Goal: Information Seeking & Learning: Get advice/opinions

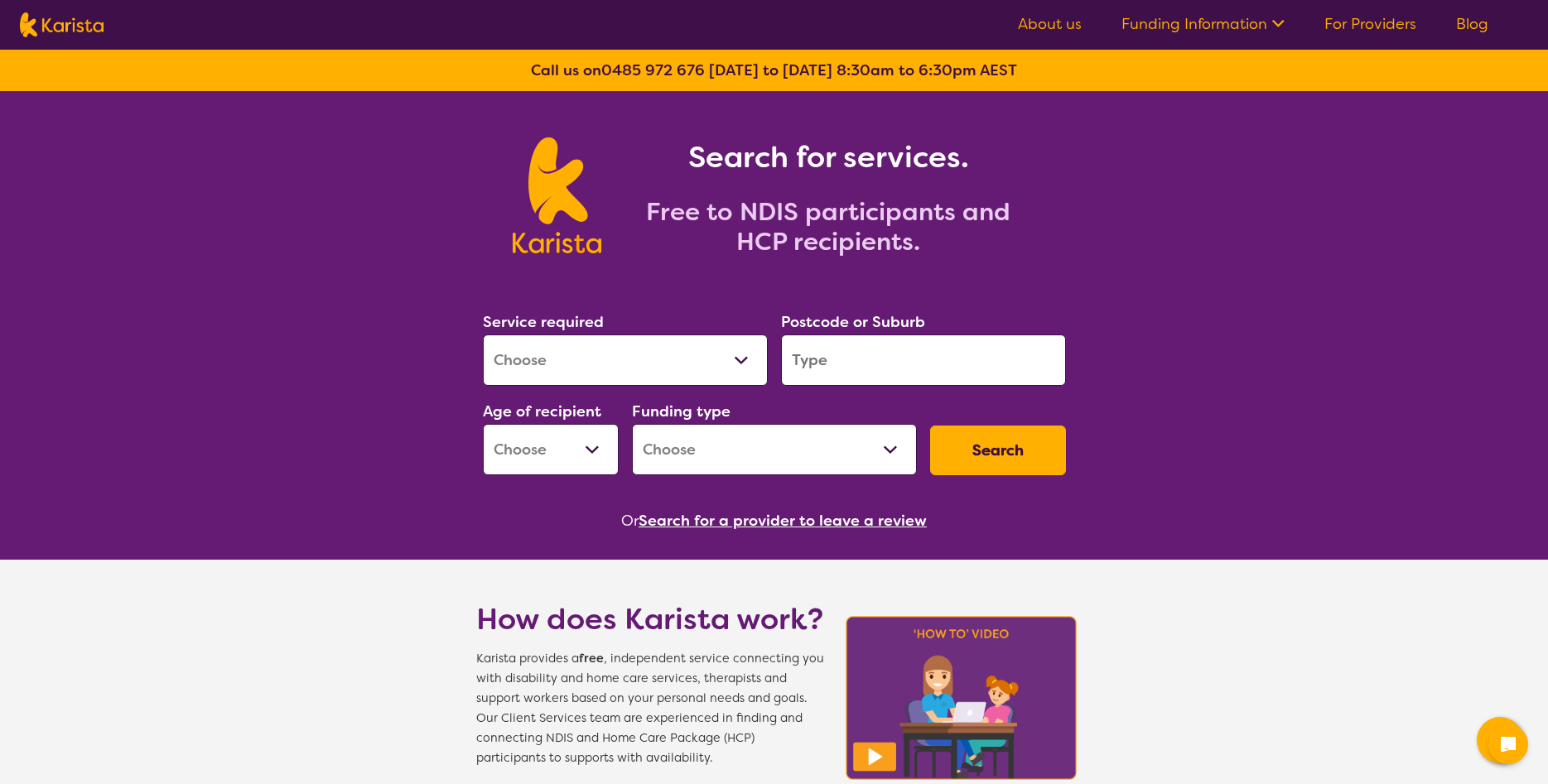
click at [483, 334] on select "Allied Health Assistant Assessment ([MEDICAL_DATA] or [MEDICAL_DATA]) Behaviour…" at bounding box center [625, 360] width 285 height 52
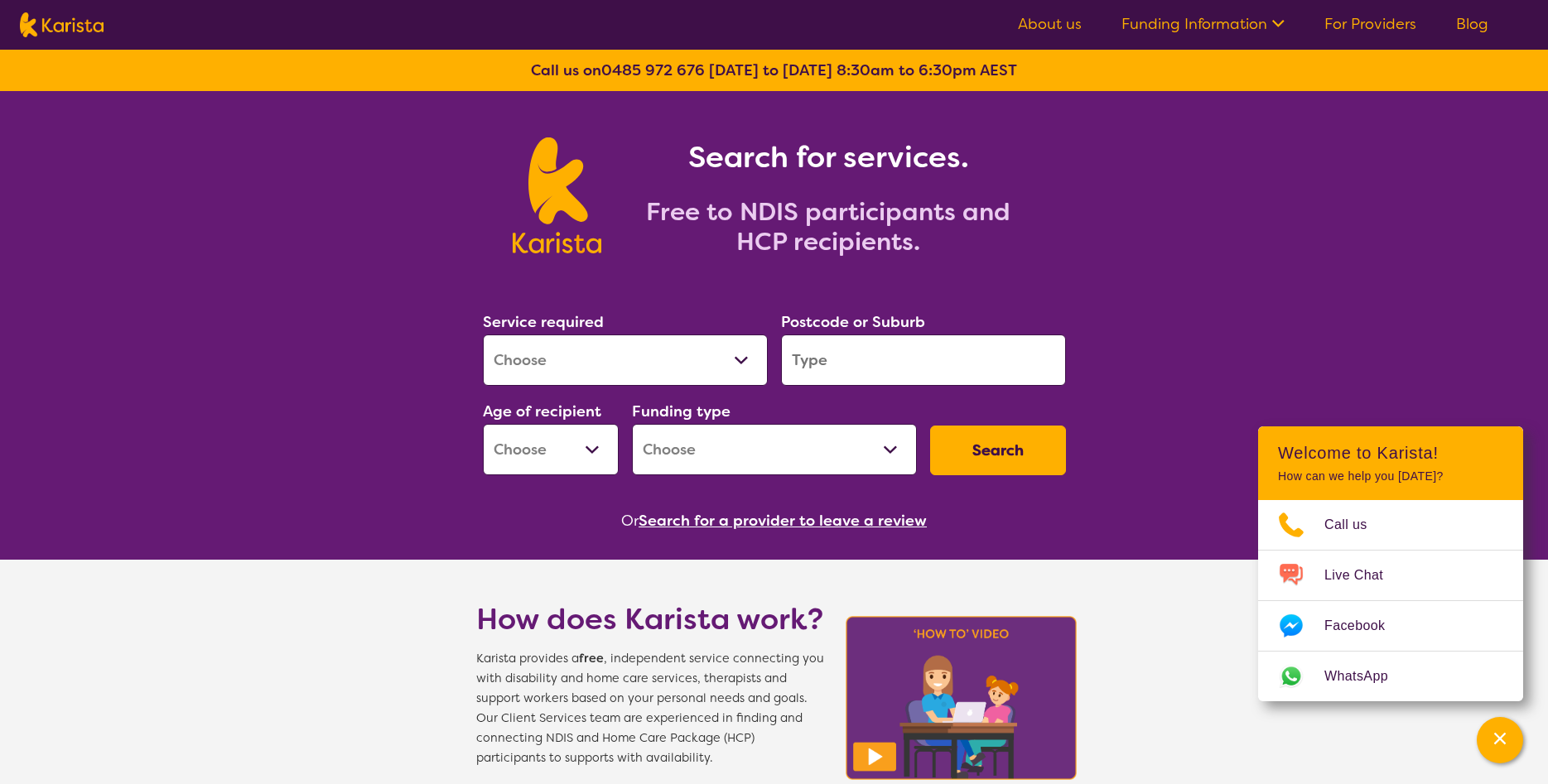
select select "Support worker"
click option "Support worker" at bounding box center [0, 0] width 0 height 0
click at [830, 349] on input "search" at bounding box center [923, 360] width 285 height 52
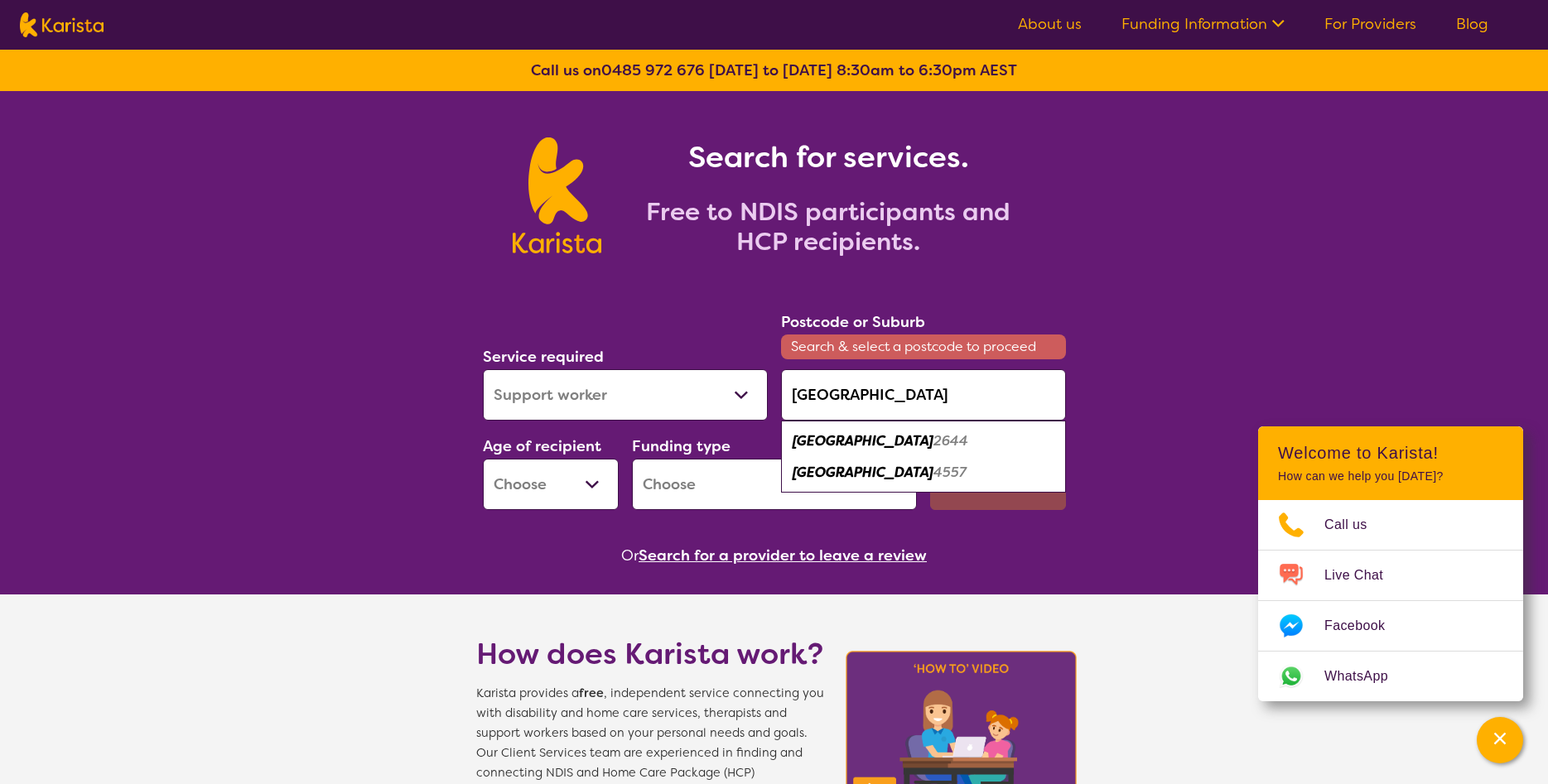
click at [852, 470] on em "[GEOGRAPHIC_DATA]" at bounding box center [863, 472] width 141 height 17
type input "4557"
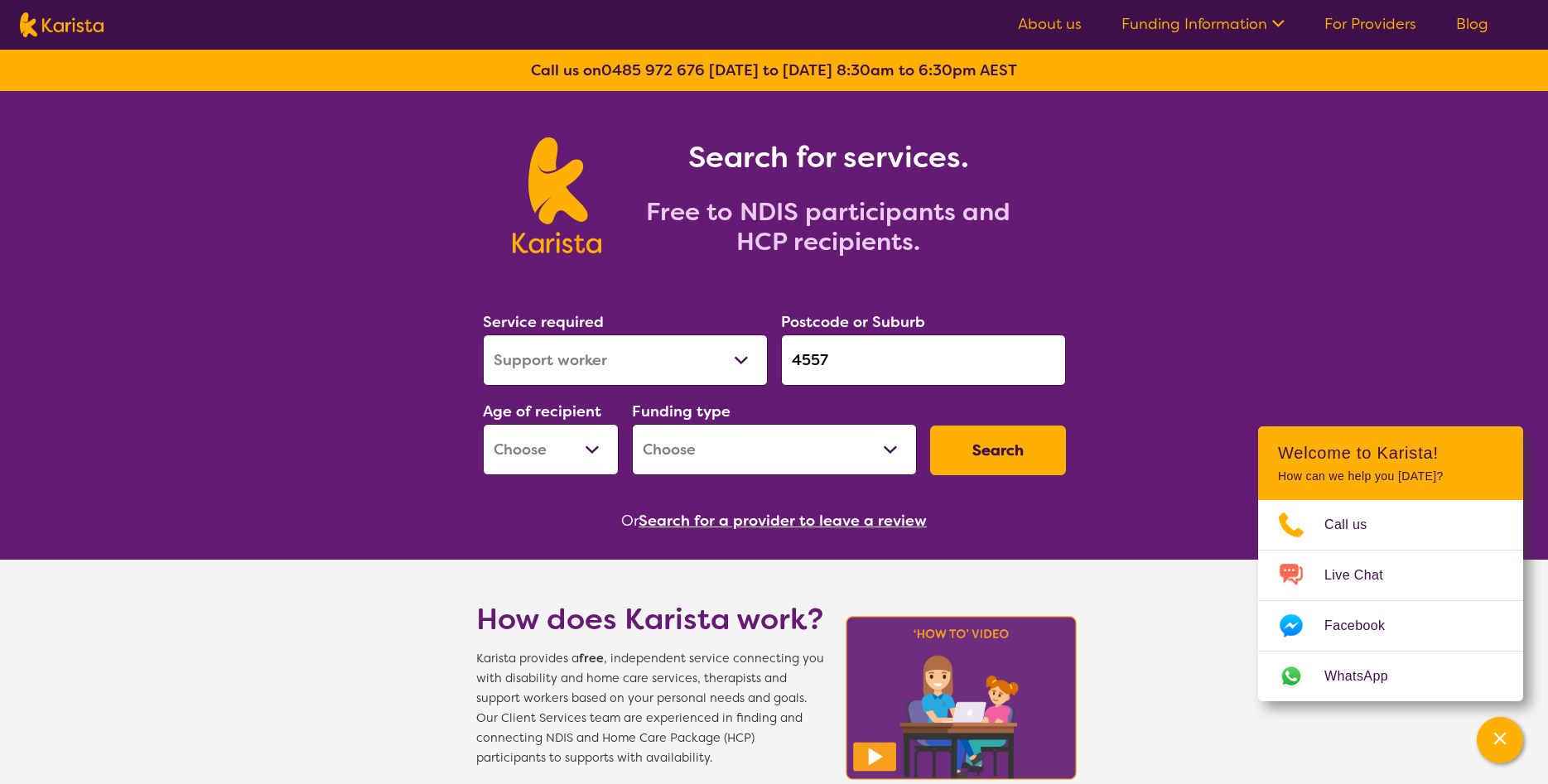
click at [483, 424] on select "Early Childhood - 0 to 9 Child - 10 to 11 Adolescent - 12 to 17 Adult - 18 to 6…" at bounding box center [551, 450] width 136 height 52
select select "AD"
click option "Adult - 18 to 64" at bounding box center [0, 0] width 0 height 0
click at [632, 424] on select "Home Care Package (HCP) National Disability Insurance Scheme (NDIS) I don't know" at bounding box center [774, 450] width 285 height 52
select select "NDIS"
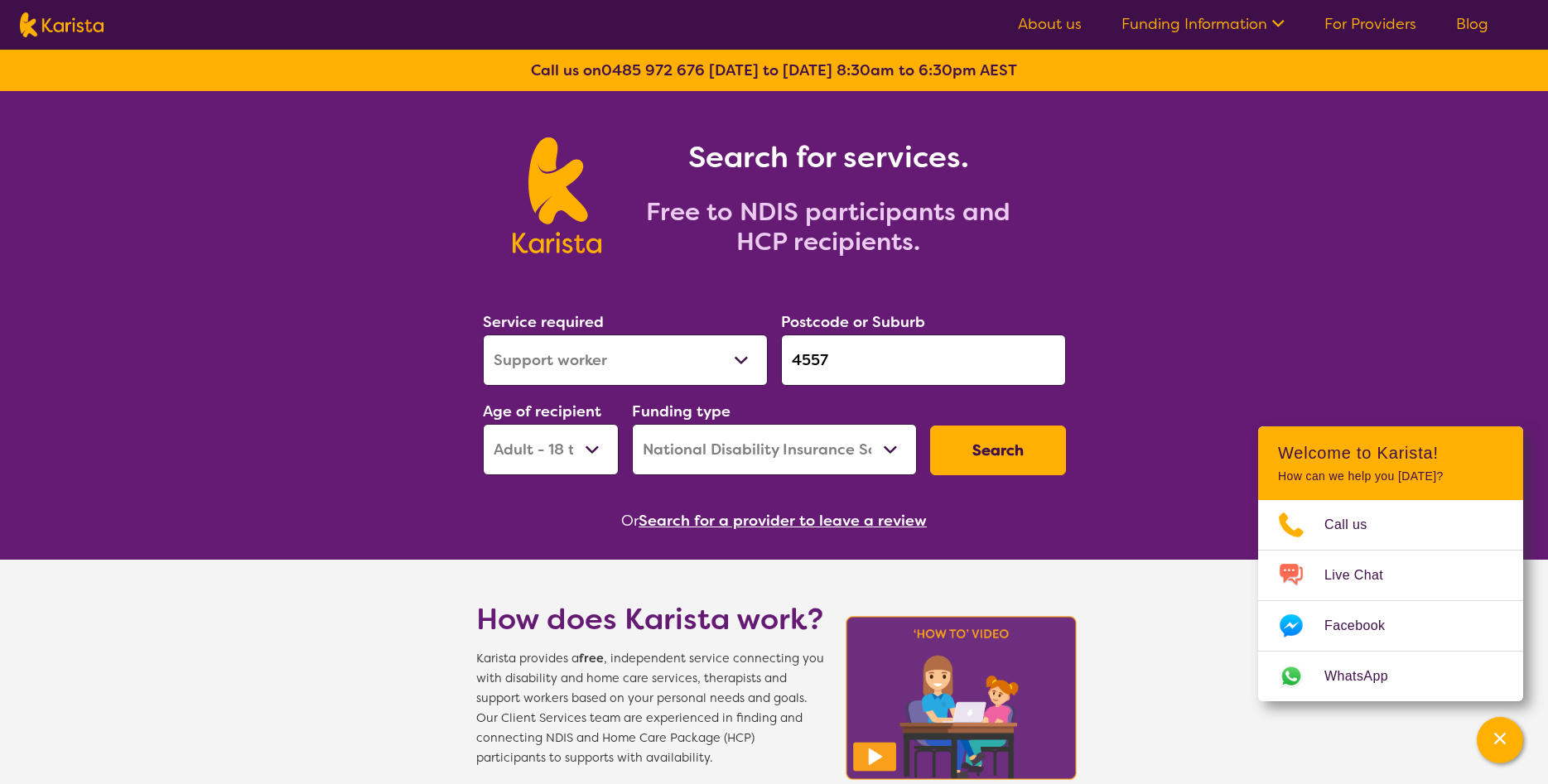
click option "National Disability Insurance Scheme (NDIS)" at bounding box center [0, 0] width 0 height 0
click at [1005, 441] on button "Search" at bounding box center [998, 450] width 136 height 50
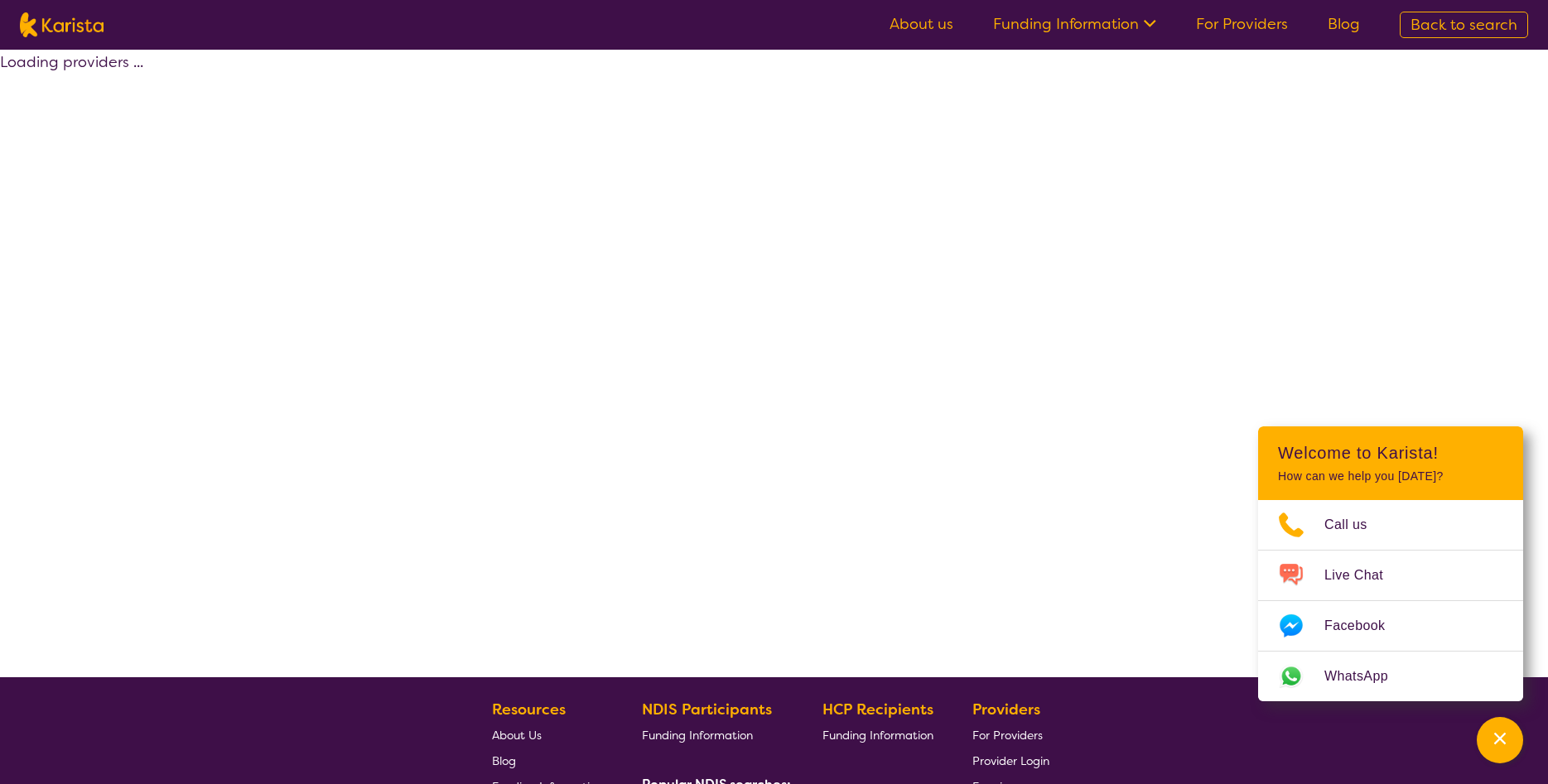
select select "NDIS"
select select "Support worker"
select select "AD"
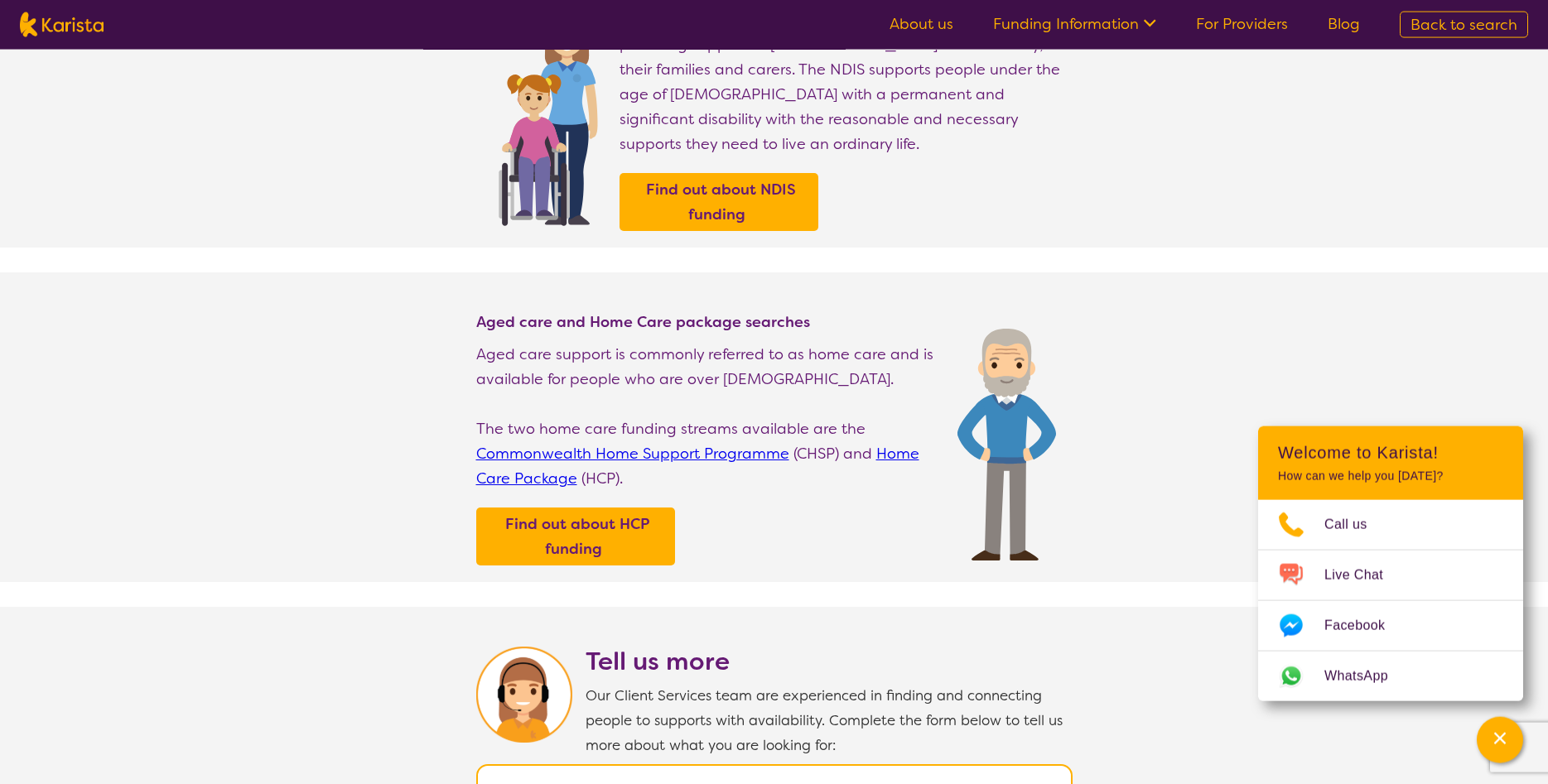
scroll to position [253, 0]
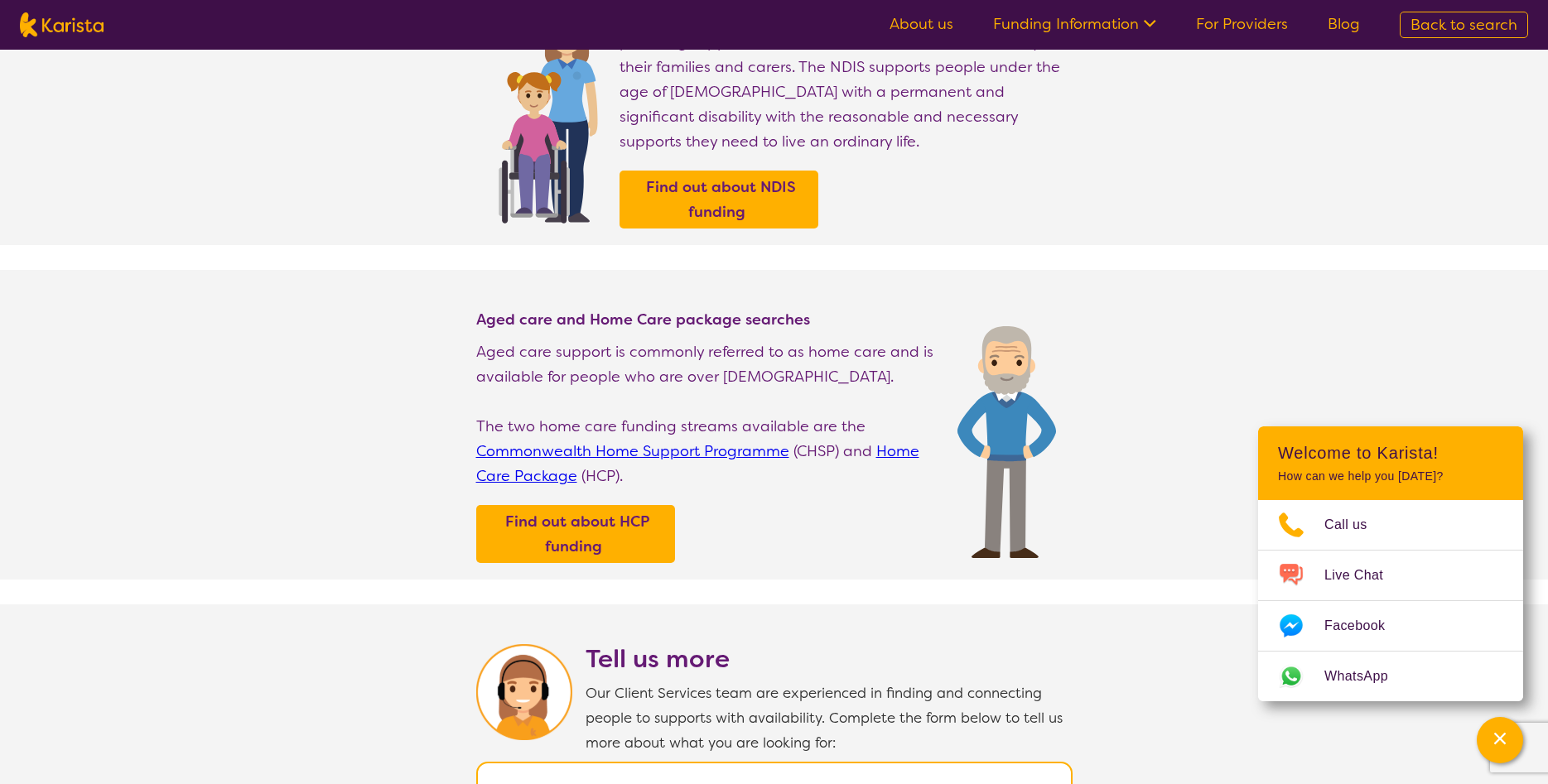
select select "Support worker"
select select "AD"
select select "NDIS"
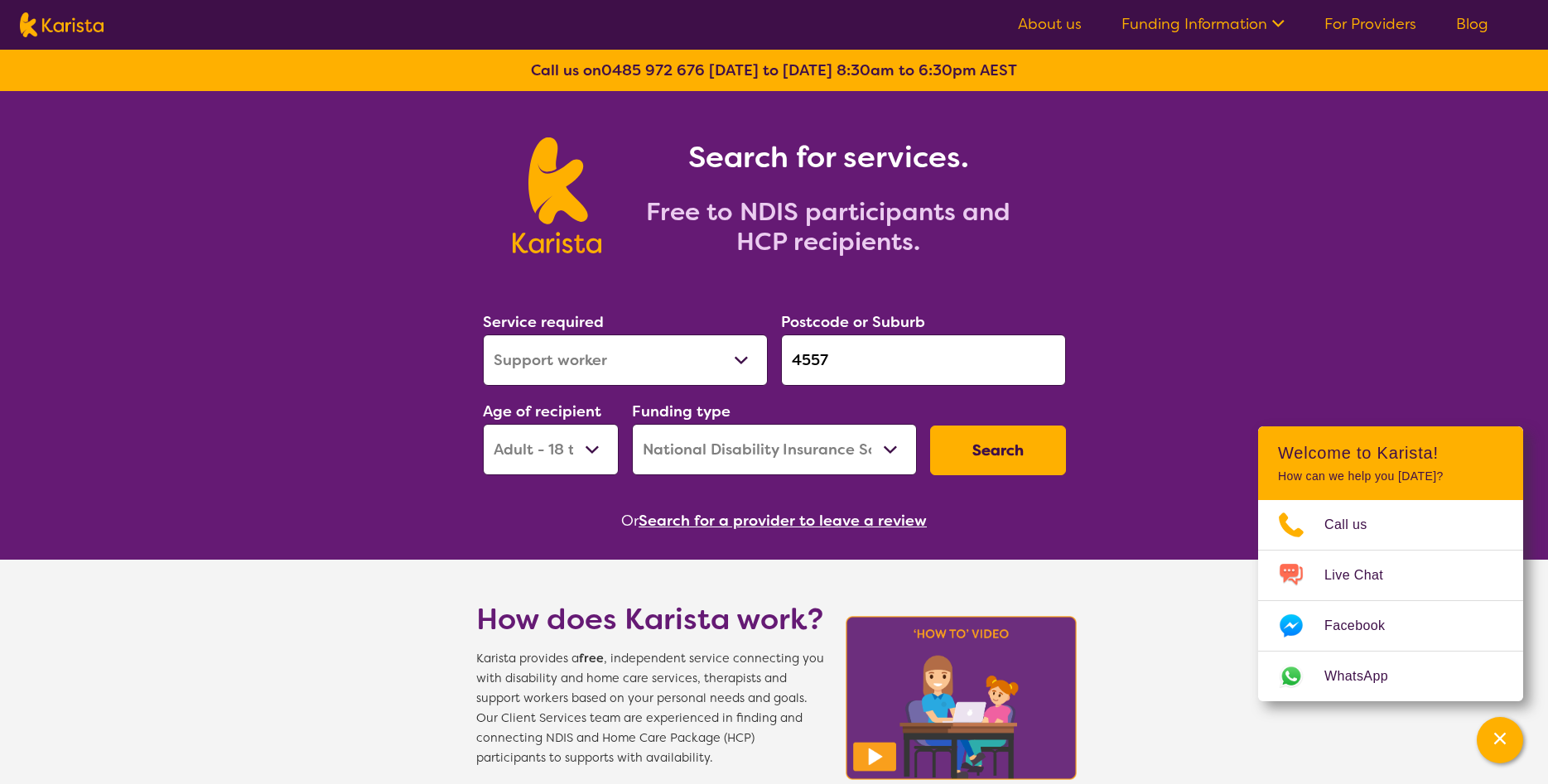
click at [483, 424] on select "Early Childhood - 0 to 9 Child - 10 to 11 Adolescent - 12 to 17 Adult - 18 to 6…" at bounding box center [551, 450] width 136 height 52
select select "AS"
click option "Adolescent - 12 to 17" at bounding box center [0, 0] width 0 height 0
click at [901, 360] on input "4557" at bounding box center [923, 360] width 285 height 52
click at [990, 447] on button "Search" at bounding box center [998, 450] width 136 height 50
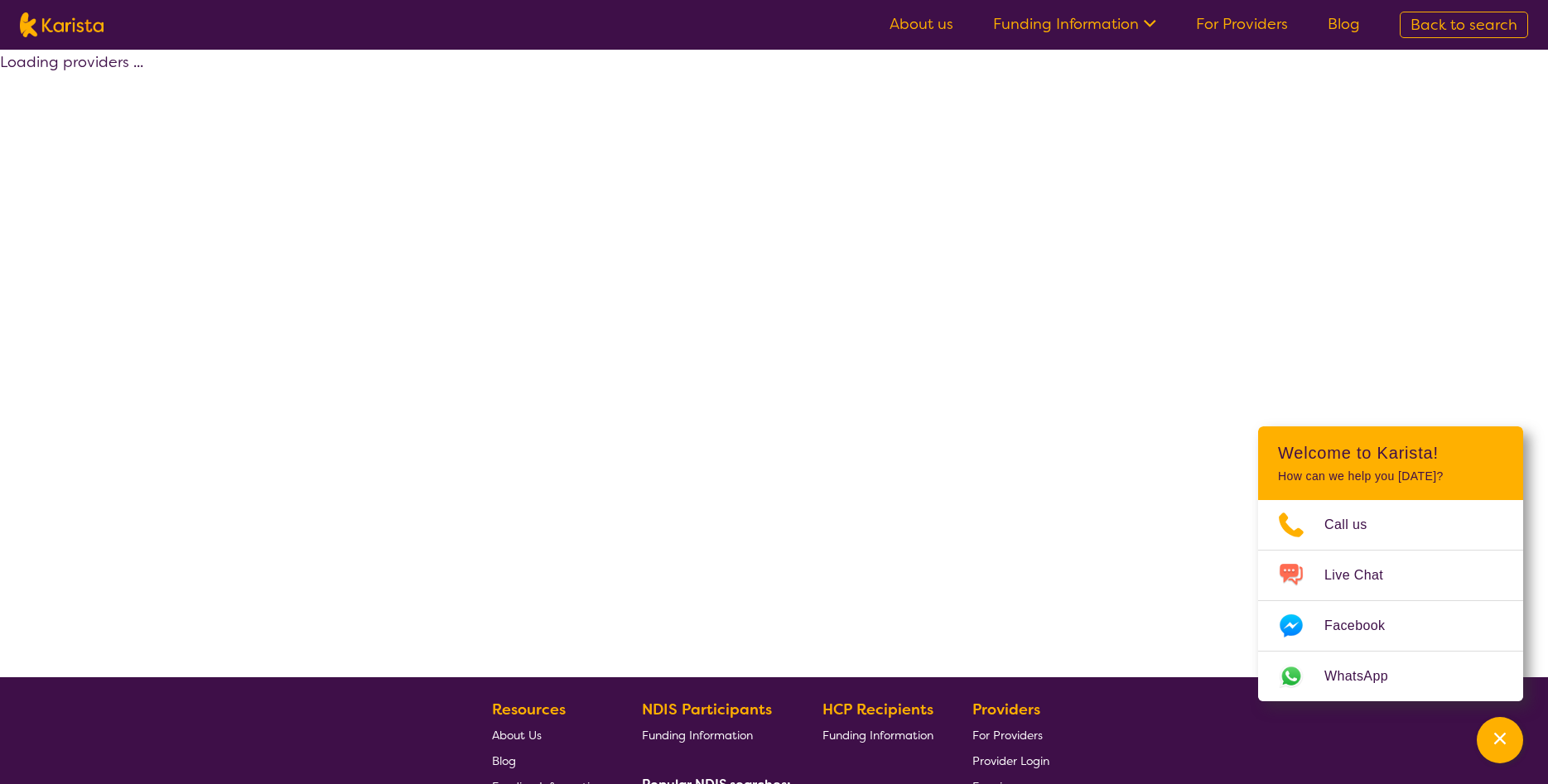
select select "NDIS"
select select "Support worker"
select select "AS"
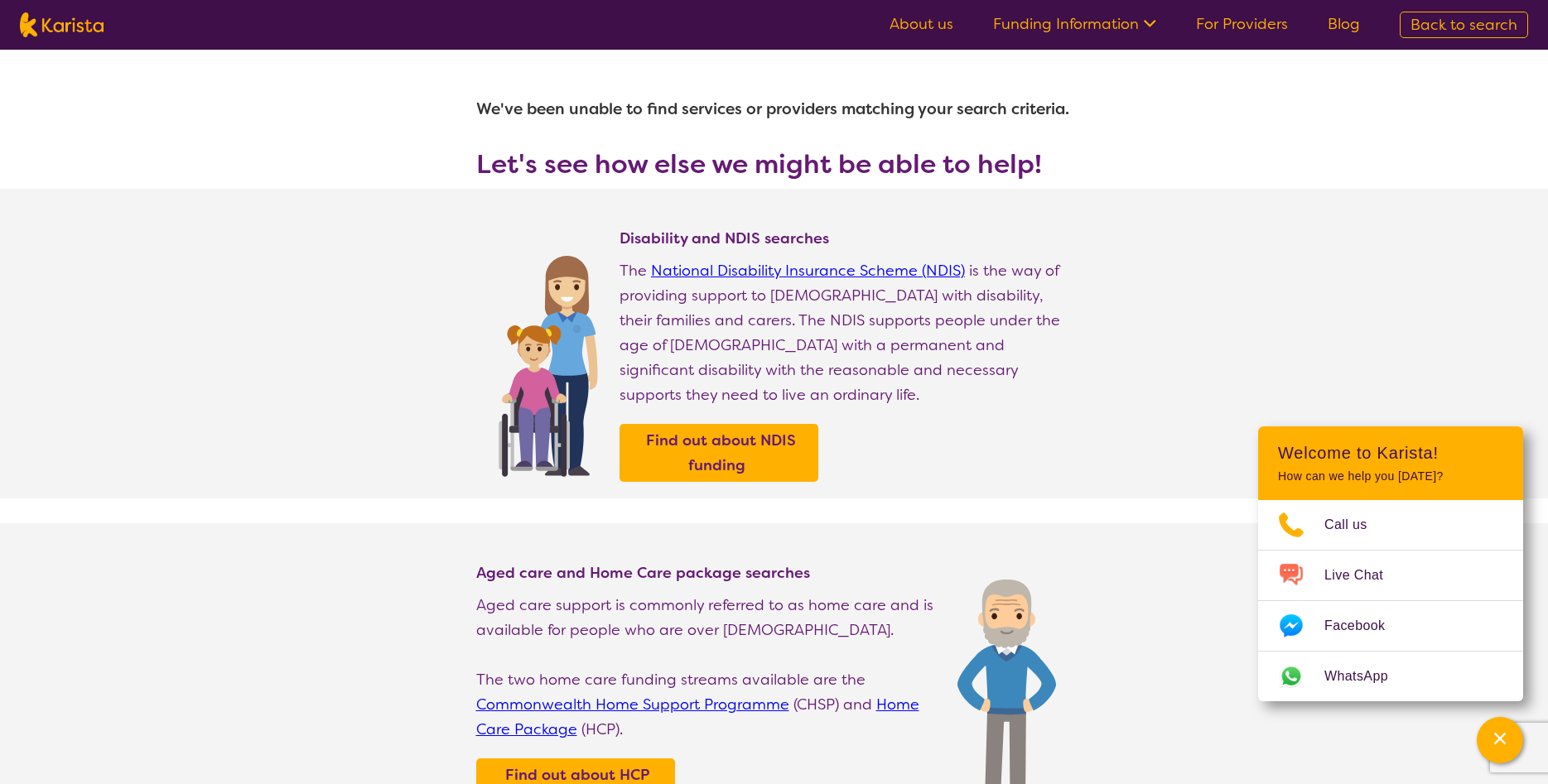
select select "Support worker"
select select "AS"
select select "NDIS"
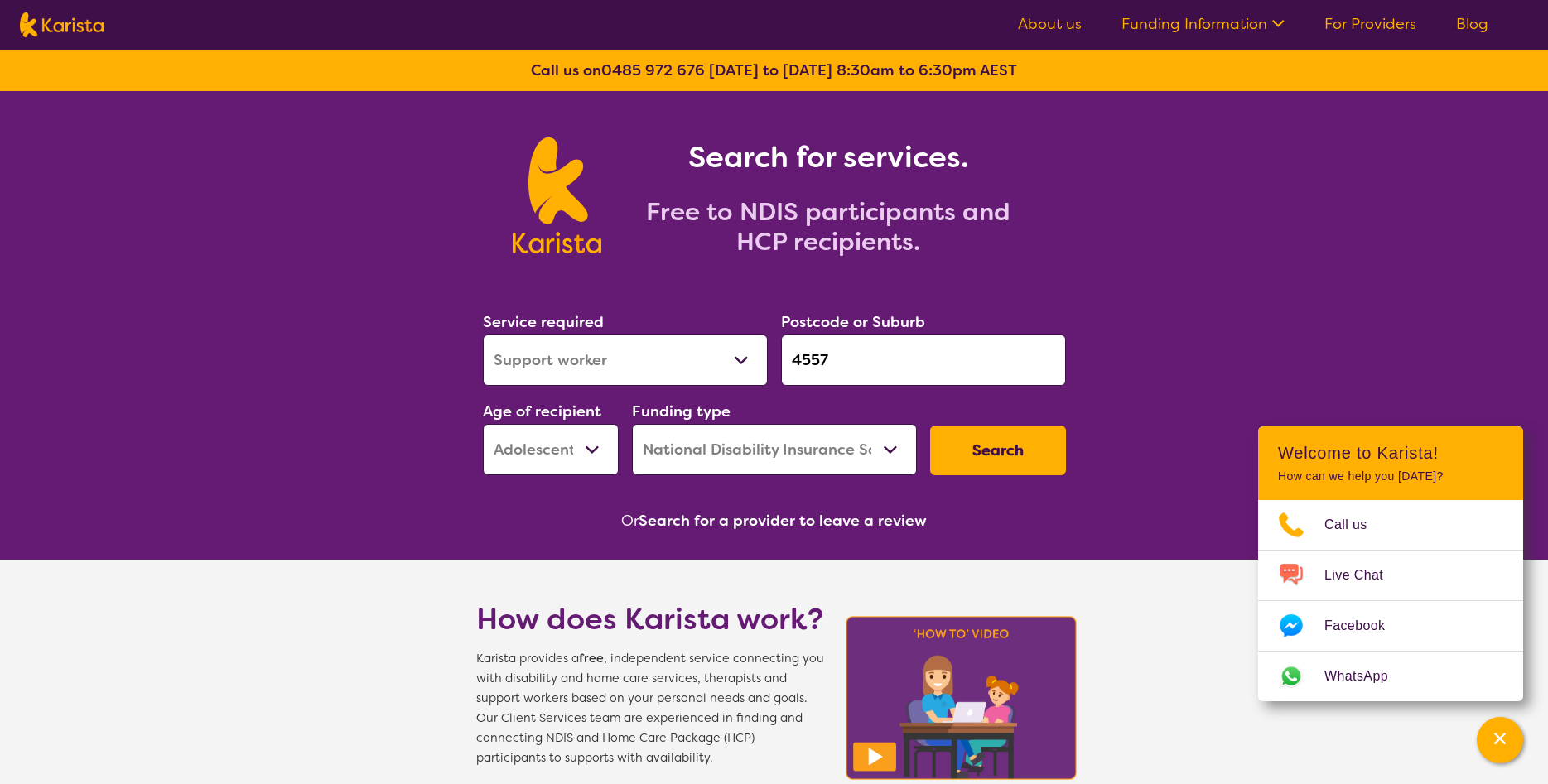
click at [483, 334] on select "Allied Health Assistant Assessment ([MEDICAL_DATA] or [MEDICAL_DATA]) Behaviour…" at bounding box center [625, 360] width 285 height 52
select select "Personal care"
click option "Personal care" at bounding box center [0, 0] width 0 height 0
click at [1012, 443] on button "Search" at bounding box center [998, 450] width 136 height 50
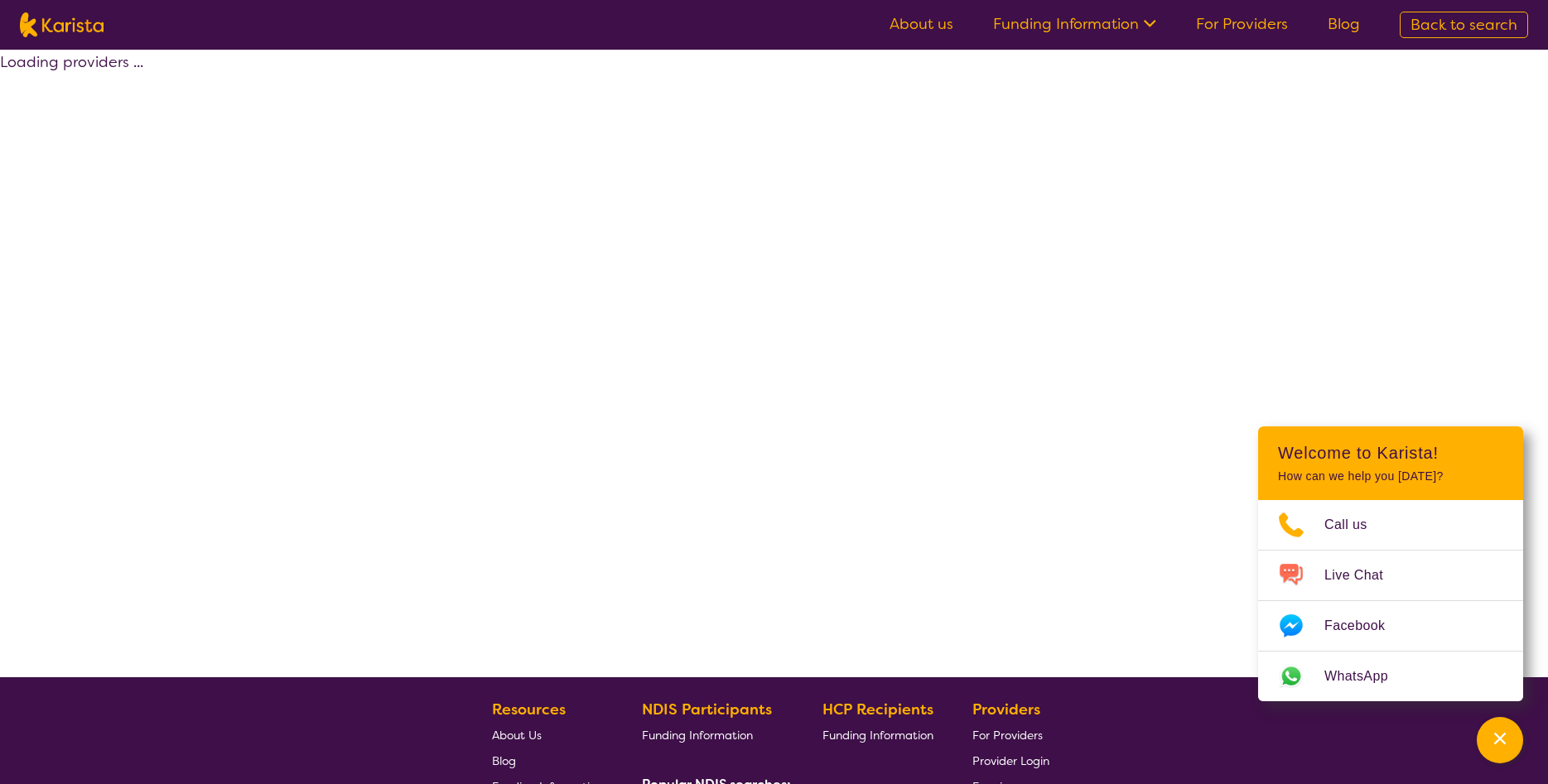
select select "NDIS"
select select "Personal care"
select select "AS"
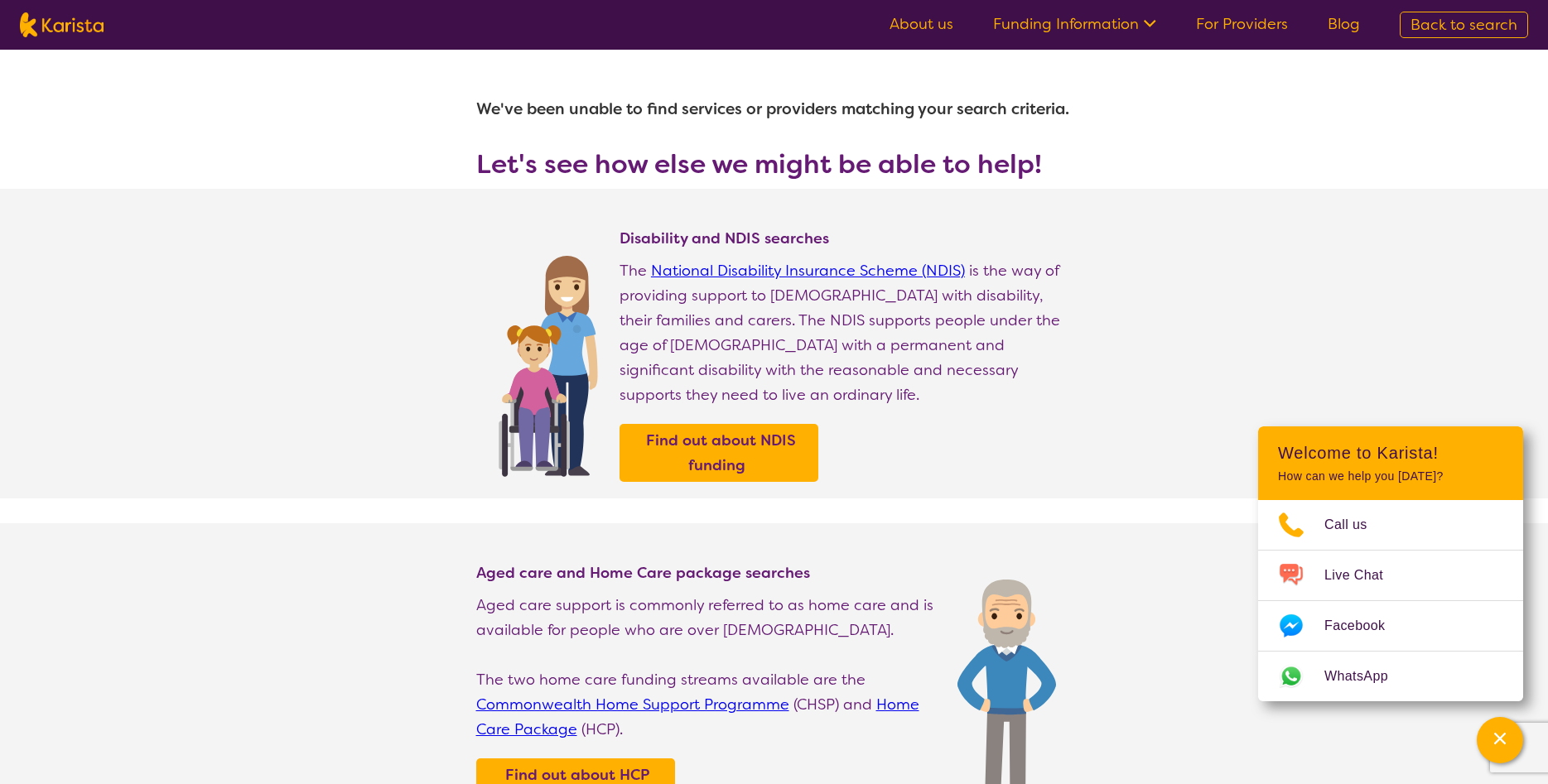
select select "Personal care"
select select "AS"
select select "NDIS"
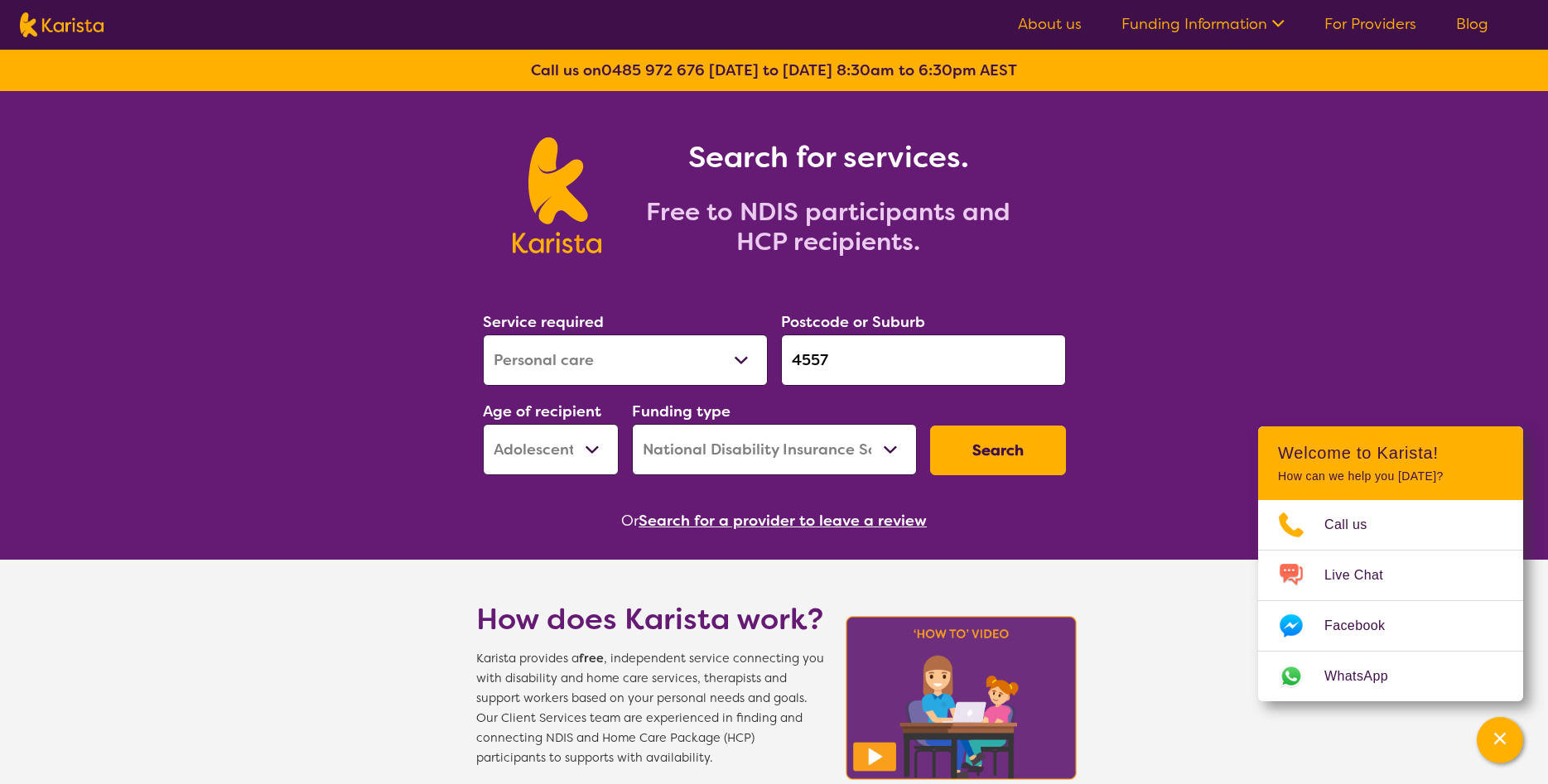
click at [483, 424] on select "Early Childhood - 0 to 9 Child - 10 to 11 Adolescent - 12 to 17 Adult - 18 to 6…" at bounding box center [551, 450] width 136 height 52
click at [483, 334] on select "Allied Health Assistant Assessment ([MEDICAL_DATA] or [MEDICAL_DATA]) Behaviour…" at bounding box center [625, 360] width 285 height 52
select select "Domestic and home help"
click option "Domestic and home help" at bounding box center [0, 0] width 0 height 0
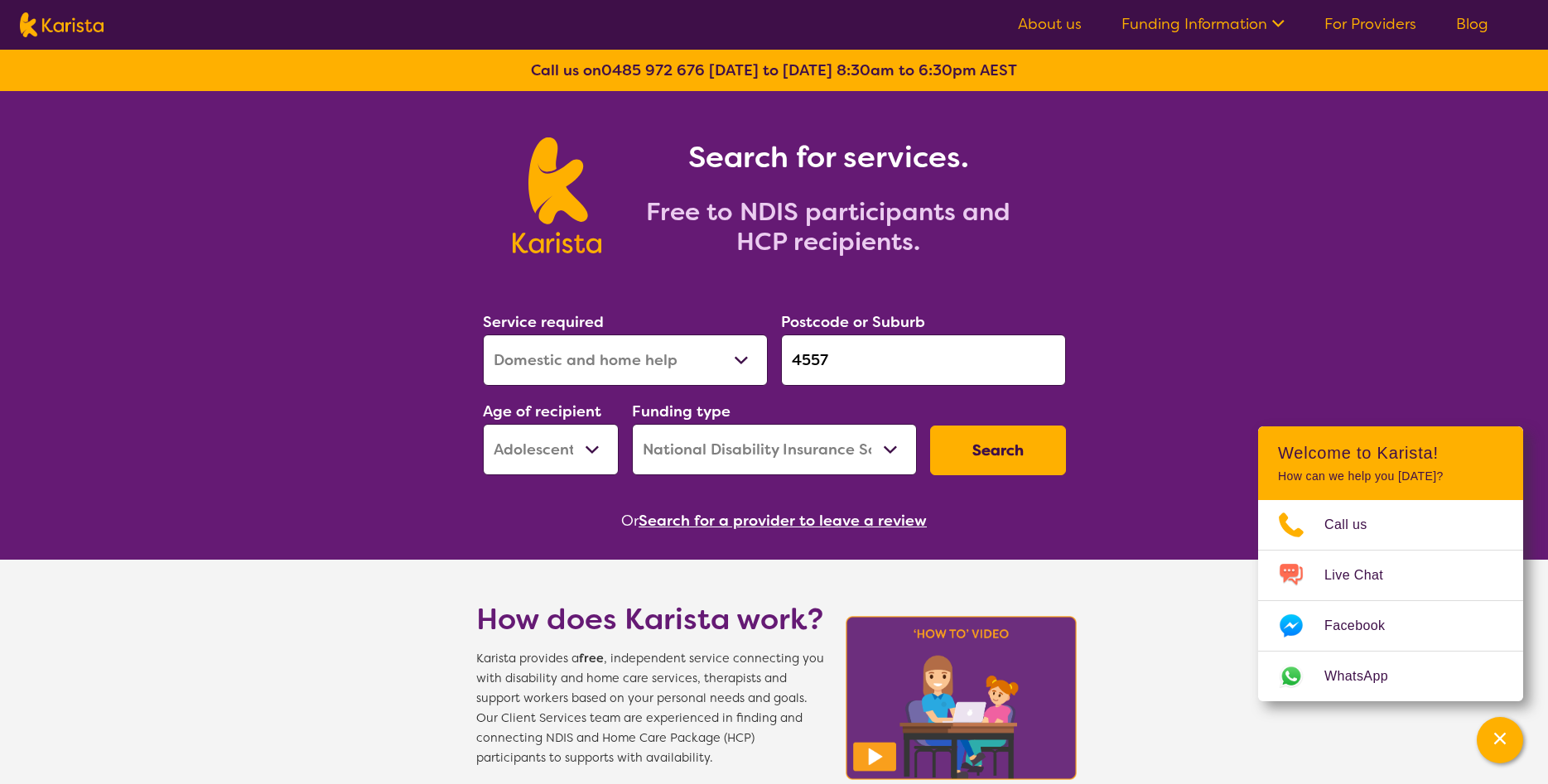
click at [483, 424] on select "Early Childhood - 0 to 9 Child - 10 to 11 Adolescent - 12 to 17 Adult - 18 to 6…" at bounding box center [551, 450] width 136 height 52
select select "AD"
click option "Adult - 18 to 64" at bounding box center [0, 0] width 0 height 0
click at [1005, 442] on button "Search" at bounding box center [998, 450] width 136 height 50
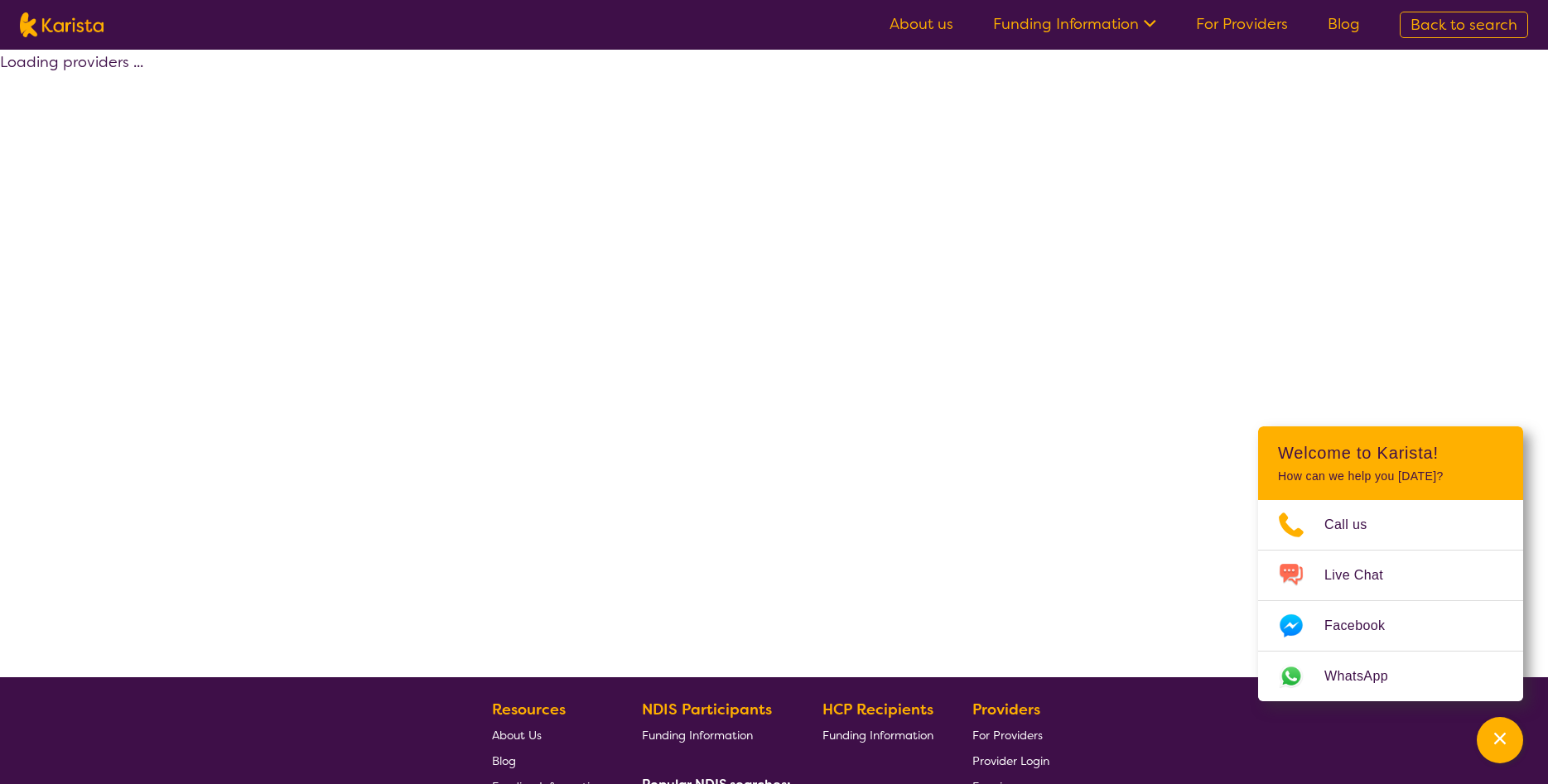
select select "NDIS"
select select "Domestic and home help"
select select "AD"
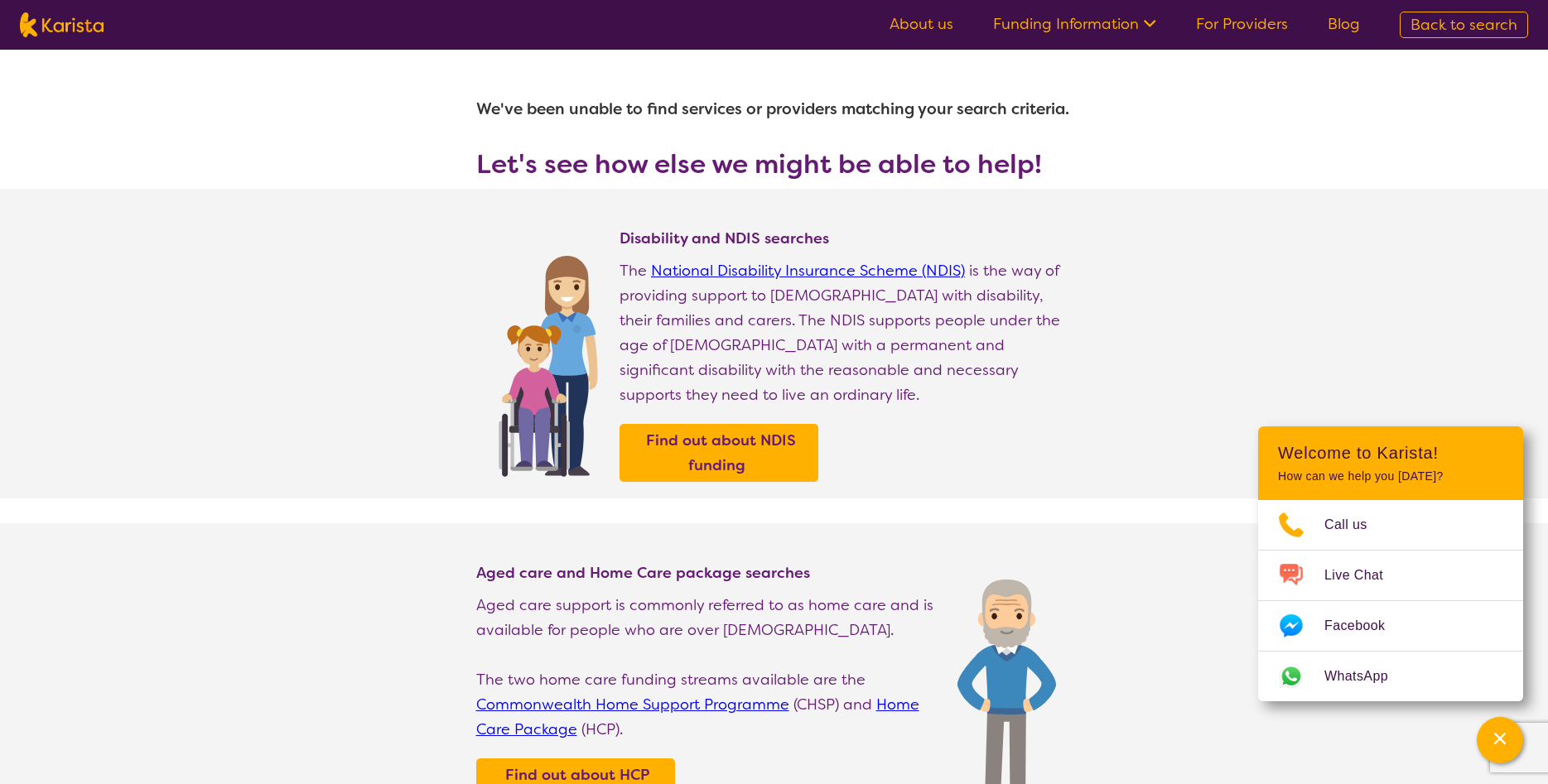
select select "Domestic and home help"
select select "AD"
select select "NDIS"
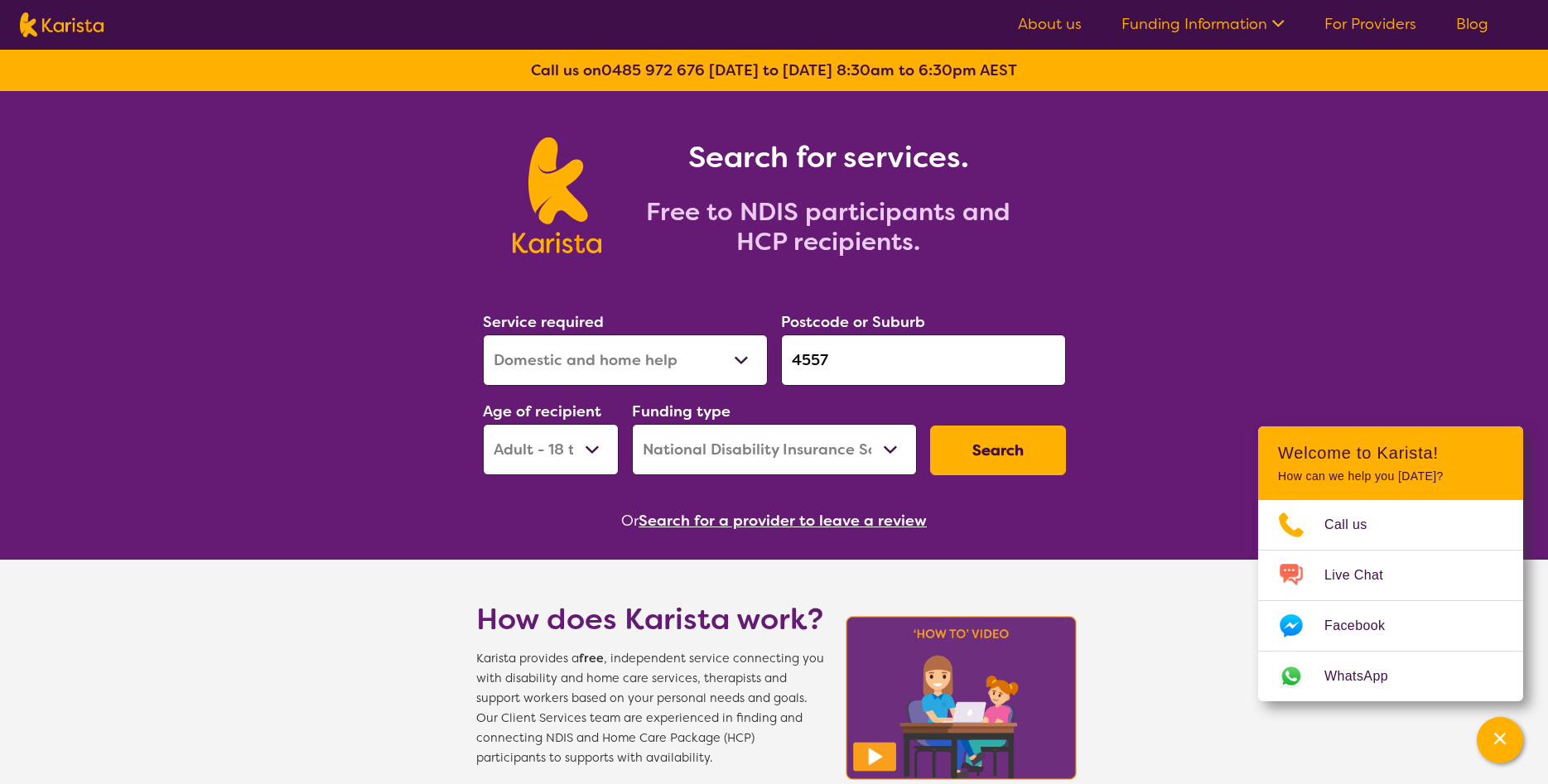
click at [483, 334] on select "Allied Health Assistant Assessment ([MEDICAL_DATA] or [MEDICAL_DATA]) Behaviour…" at bounding box center [625, 360] width 285 height 52
select select "Key Worker"
click option "Key Worker" at bounding box center [0, 0] width 0 height 0
click at [992, 441] on button "Search" at bounding box center [998, 450] width 136 height 50
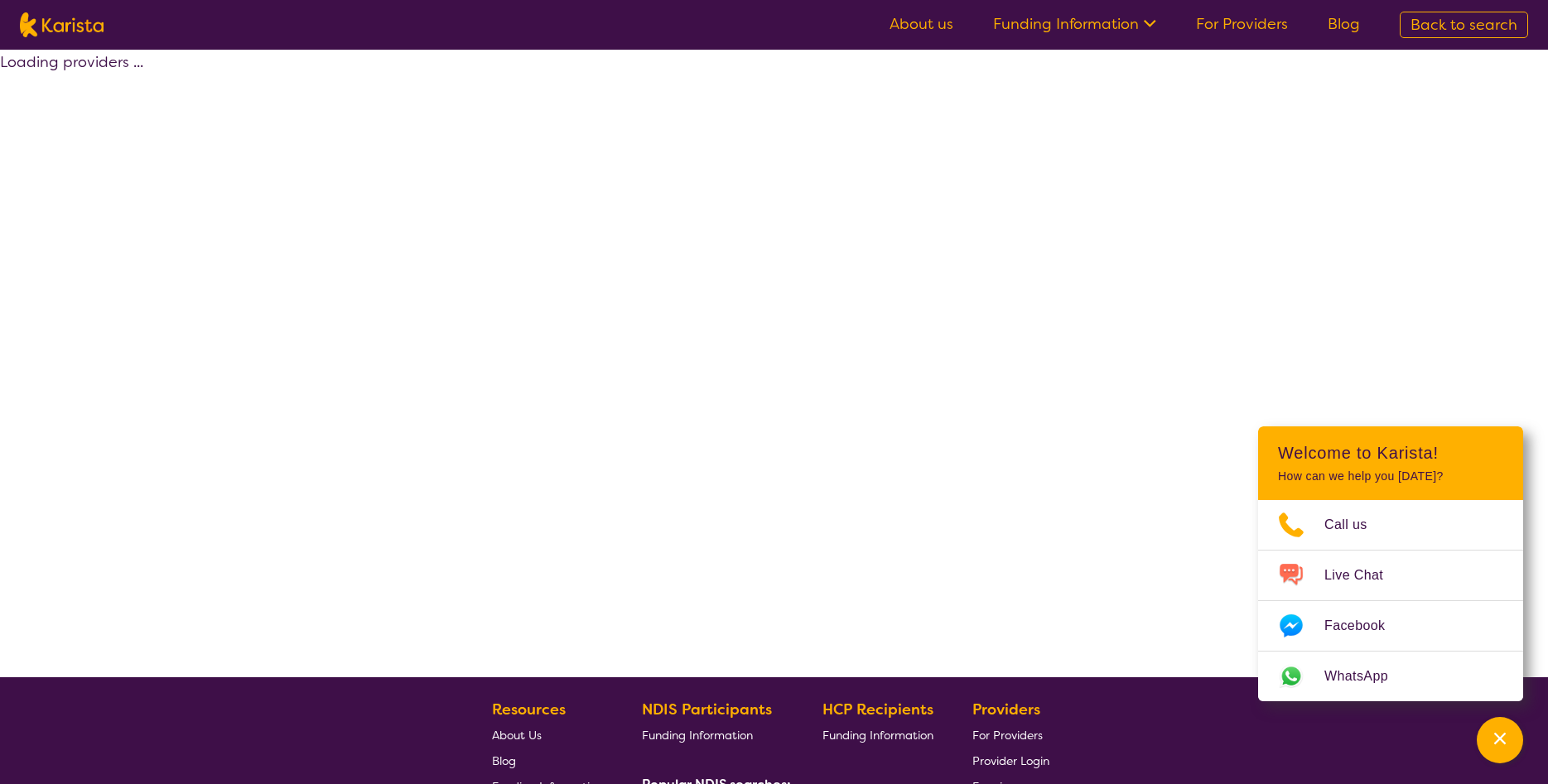
select select "NDIS"
select select "Key Worker"
select select "AD"
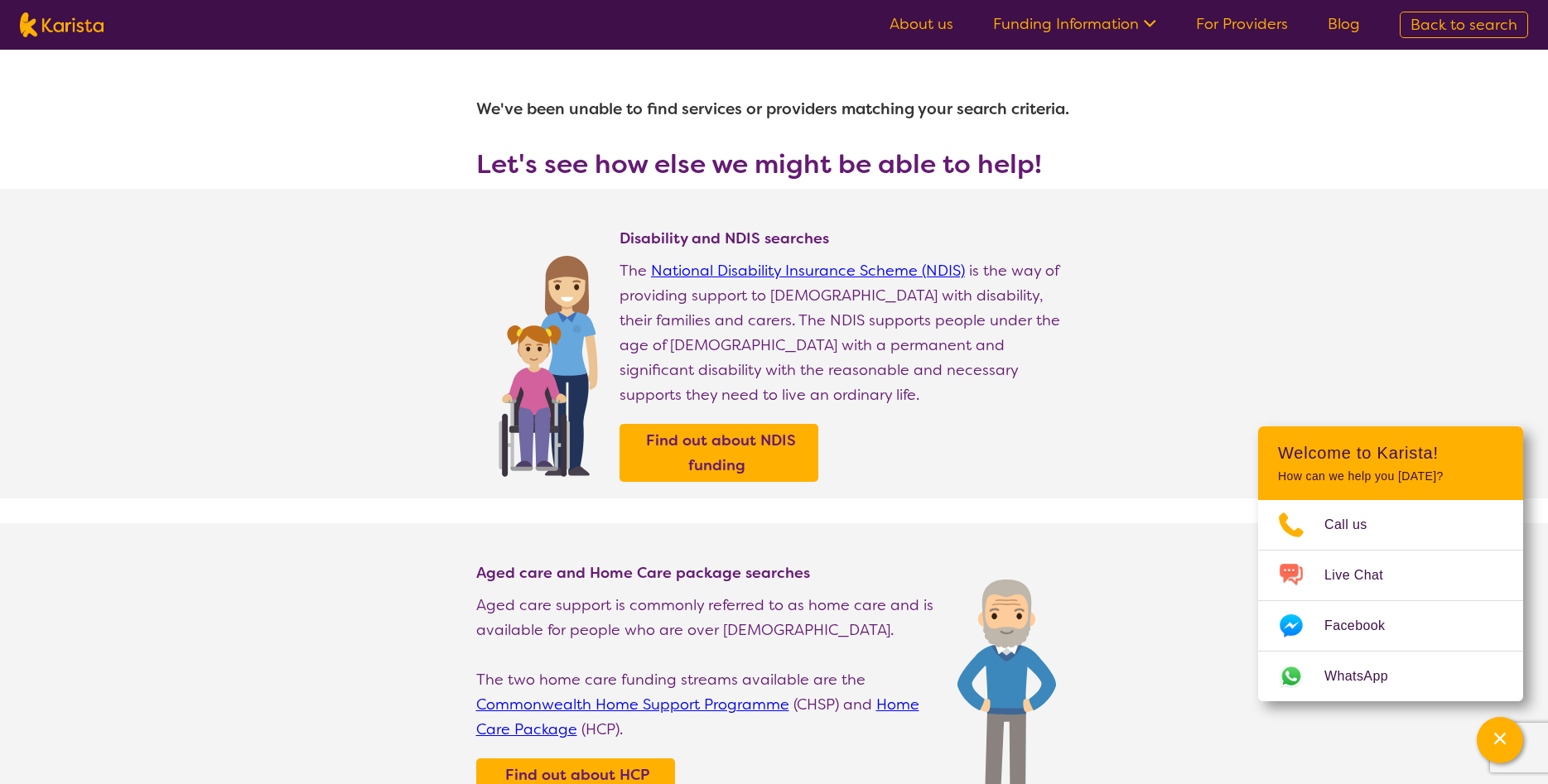
select select "Key Worker"
select select "AD"
select select "NDIS"
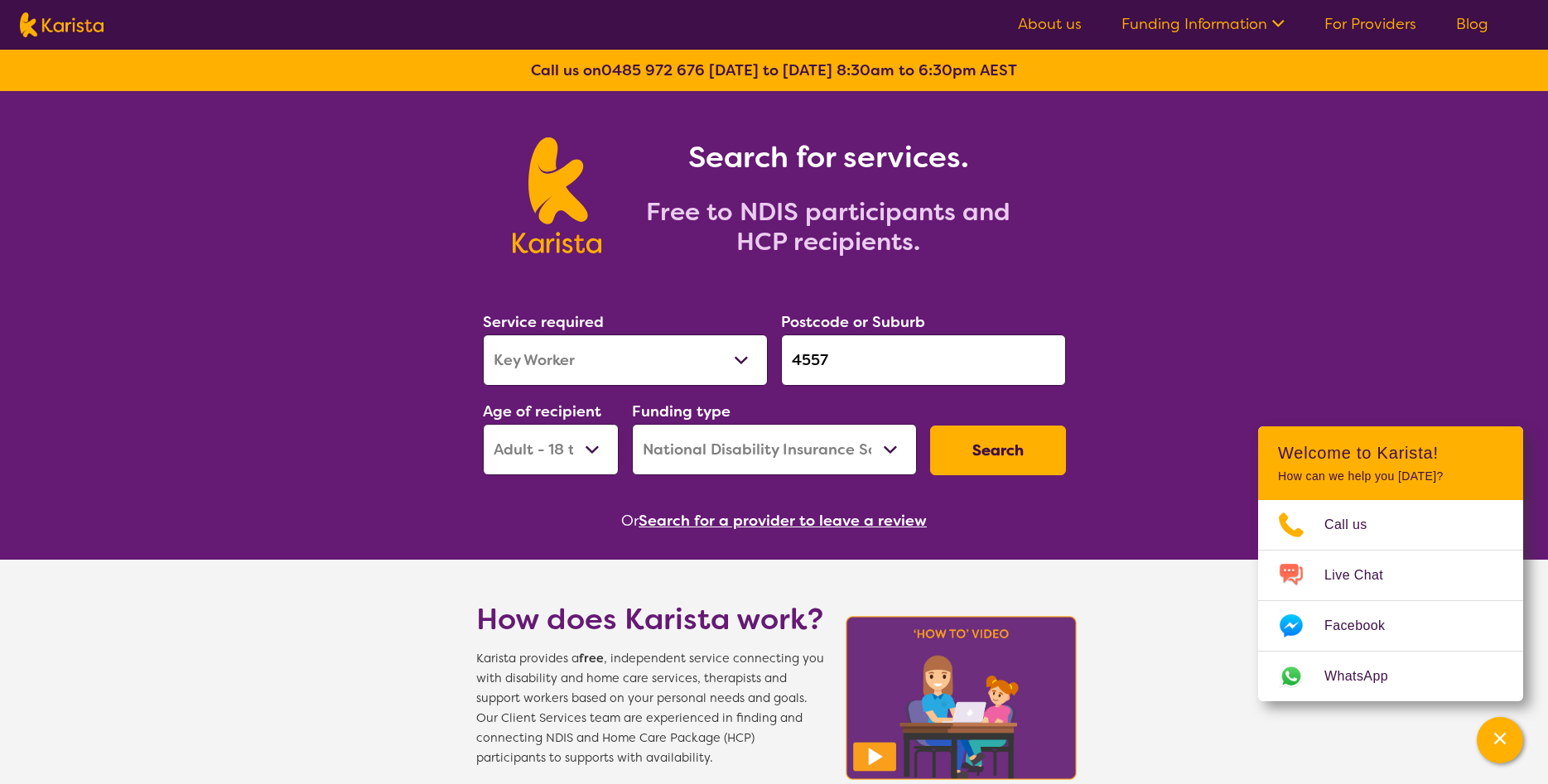
click at [483, 334] on select "Allied Health Assistant Assessment ([MEDICAL_DATA] or [MEDICAL_DATA]) Behaviour…" at bounding box center [625, 360] width 285 height 52
select select "Psychology"
click option "Psychology" at bounding box center [0, 0] width 0 height 0
click at [1002, 441] on button "Search" at bounding box center [998, 450] width 136 height 50
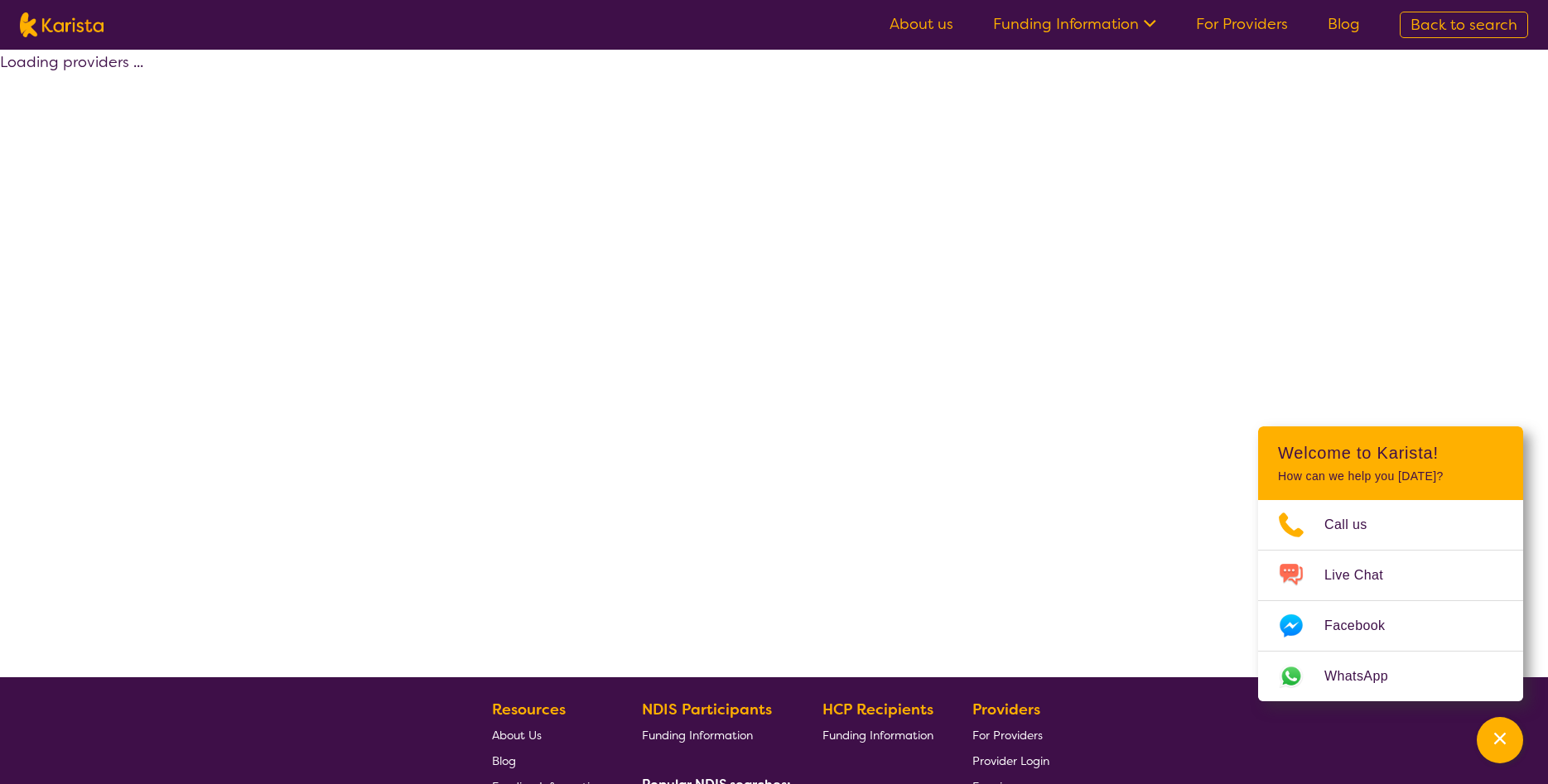
select select "by_score"
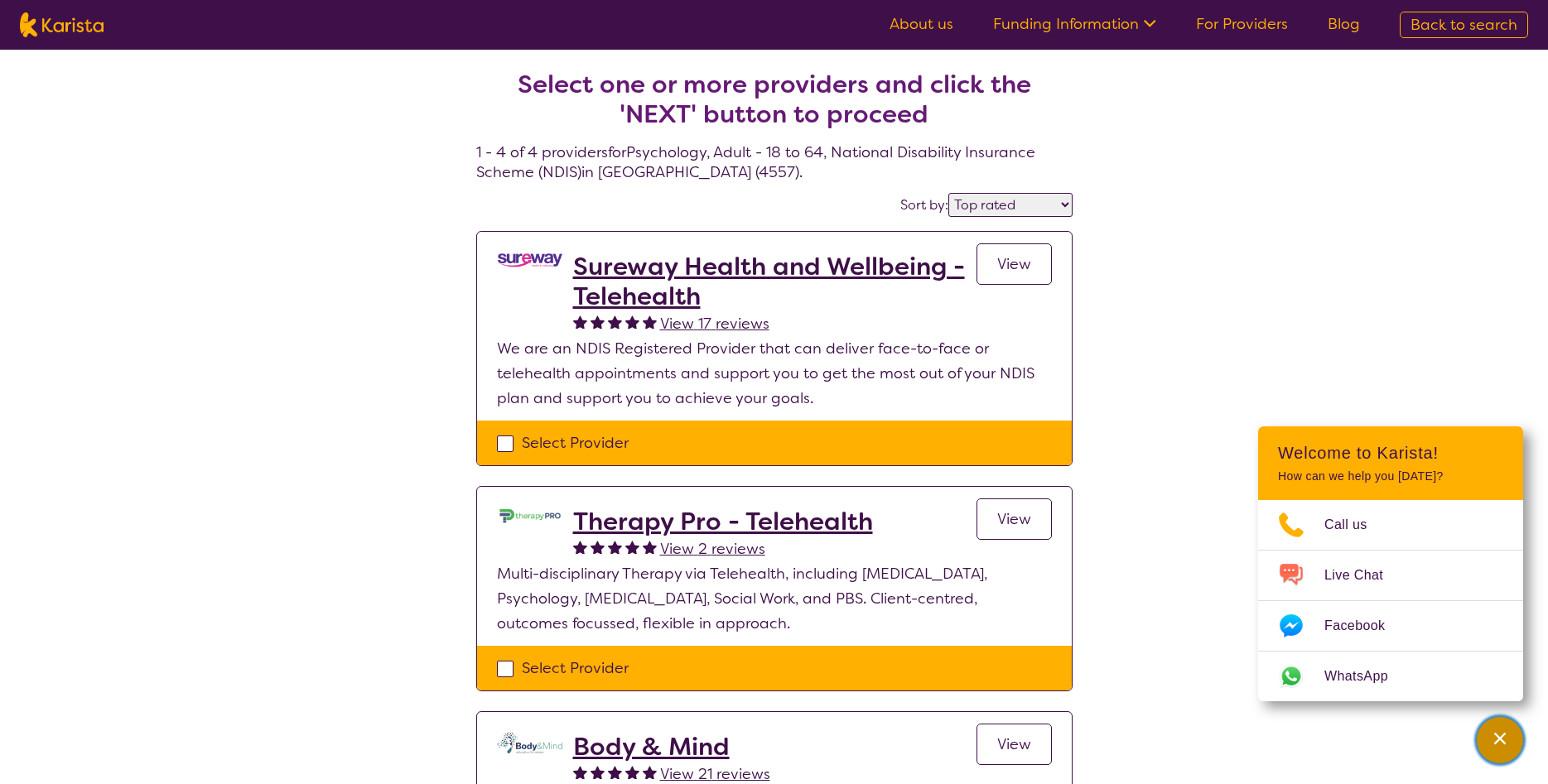
click at [1508, 748] on div "Channel Menu" at bounding box center [1500, 740] width 33 height 37
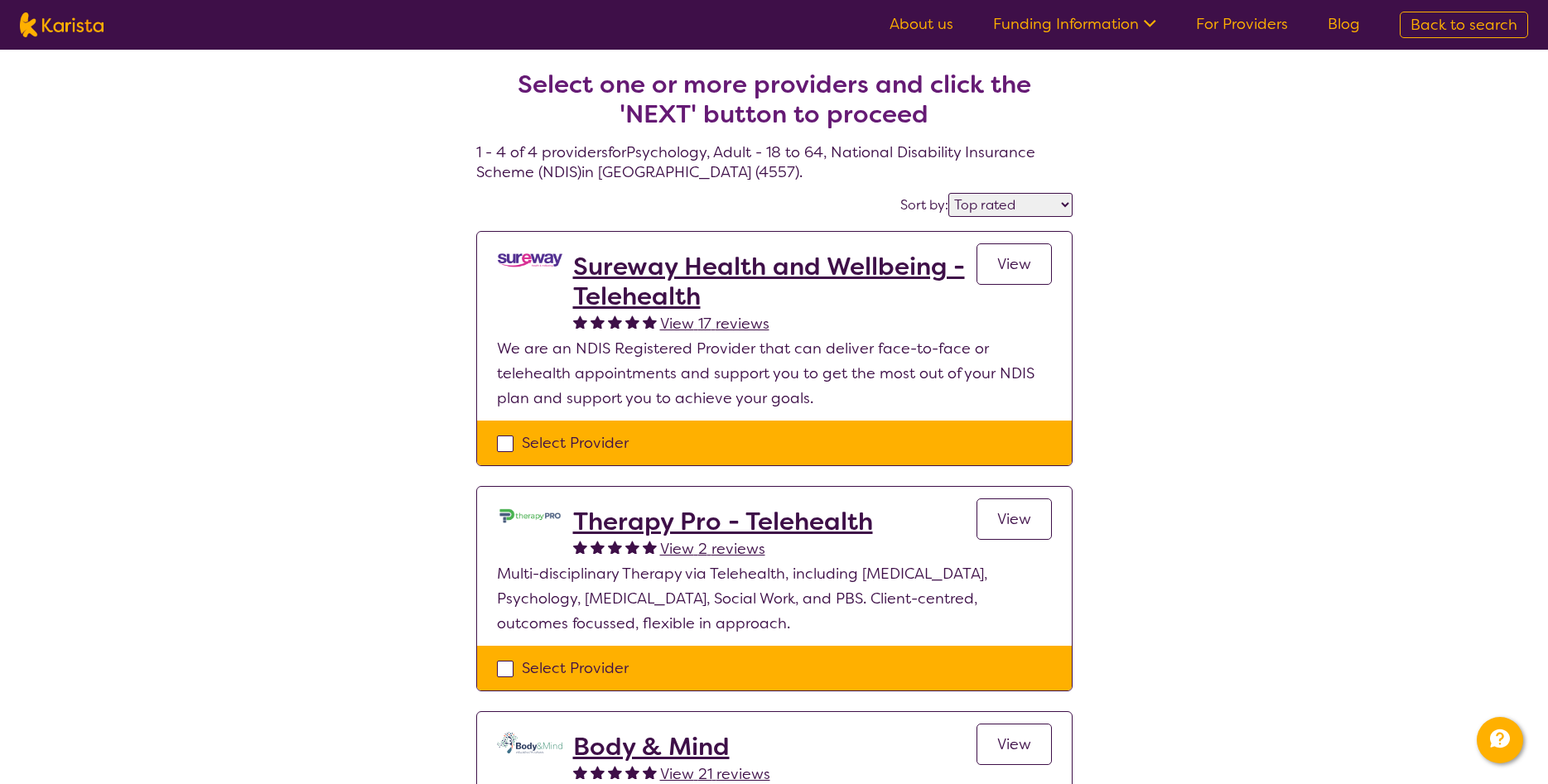
click at [1014, 265] on span "View" at bounding box center [1014, 264] width 34 height 20
